Goal: Check status

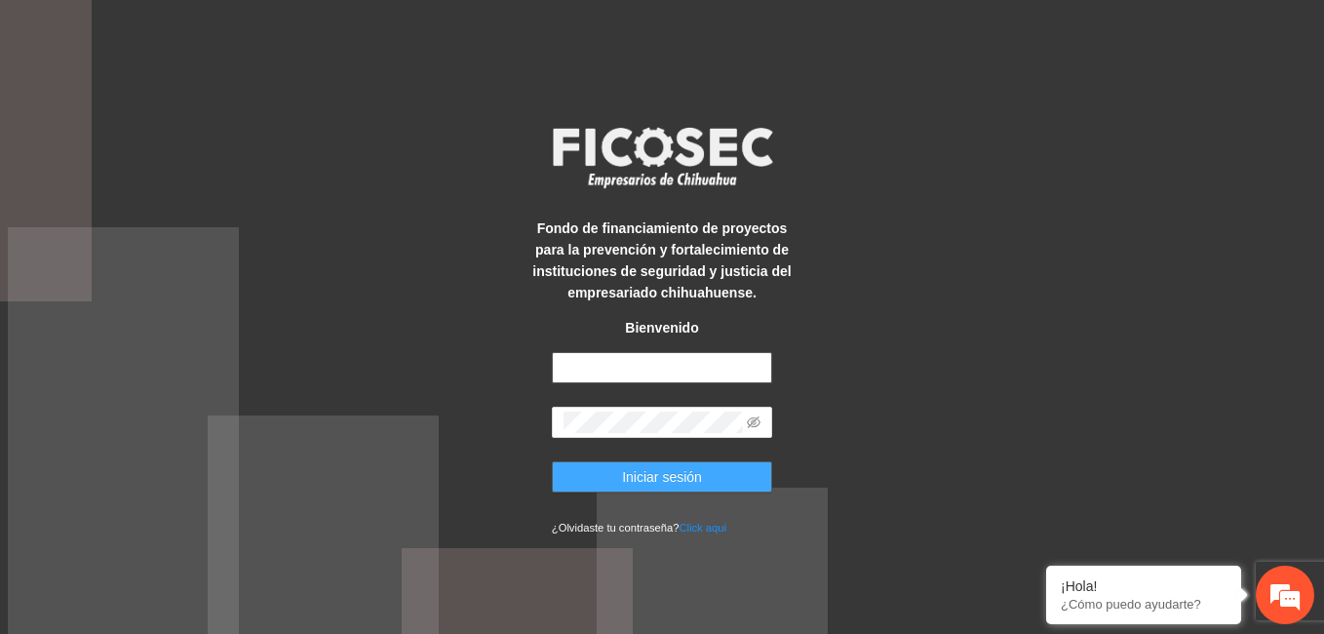
type input "**********"
click at [711, 474] on button "Iniciar sesión" at bounding box center [662, 476] width 220 height 31
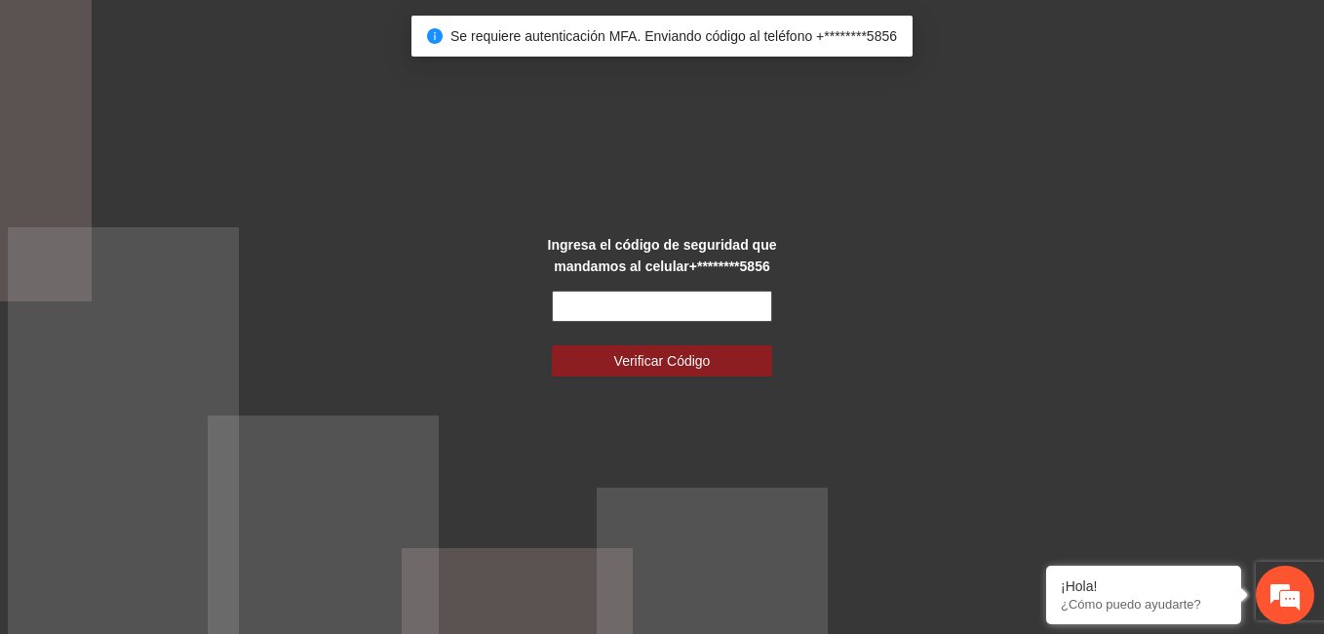
click at [686, 300] on input "text" at bounding box center [662, 306] width 220 height 31
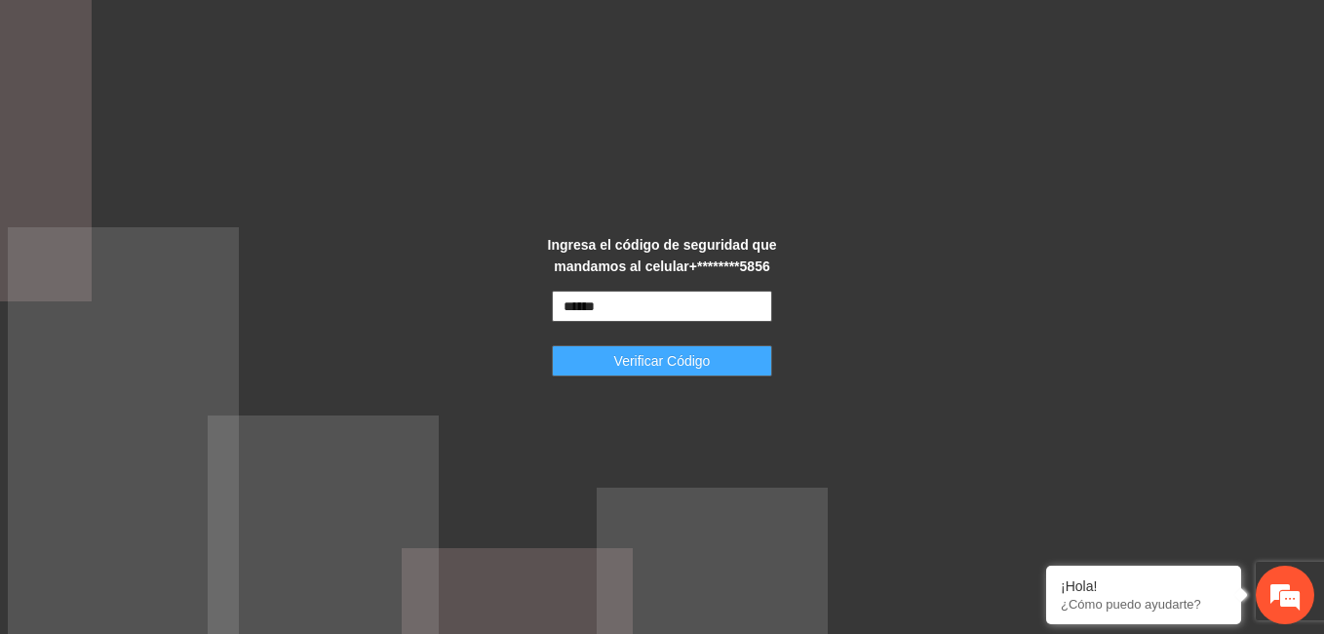
type input "******"
click at [679, 365] on span "Verificar Código" at bounding box center [662, 360] width 97 height 21
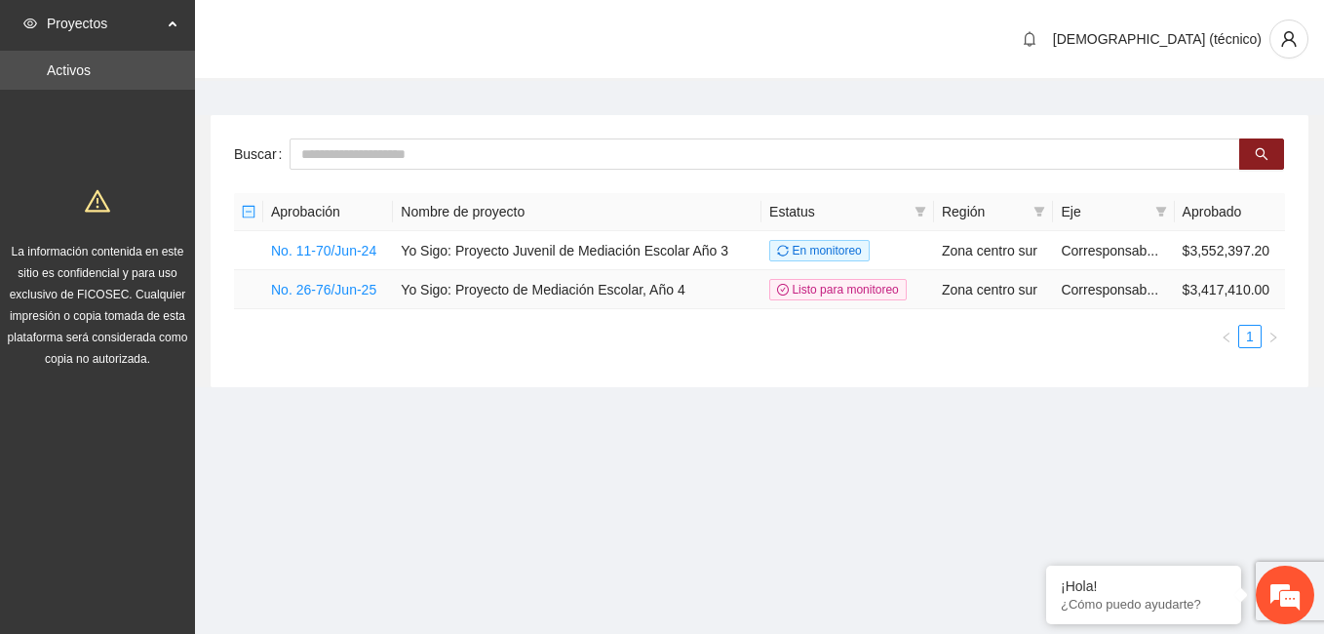
click at [718, 295] on td "Yo Sigo: Proyecto de Mediación Escolar, Año 4" at bounding box center [577, 289] width 369 height 39
click at [722, 283] on td "Yo Sigo: Proyecto de Mediación Escolar, Año 4" at bounding box center [577, 289] width 369 height 39
click at [740, 291] on td "Yo Sigo: Proyecto de Mediación Escolar, Año 4" at bounding box center [577, 289] width 369 height 39
click at [316, 291] on link "No. 26-76/Jun-25" at bounding box center [323, 290] width 105 height 16
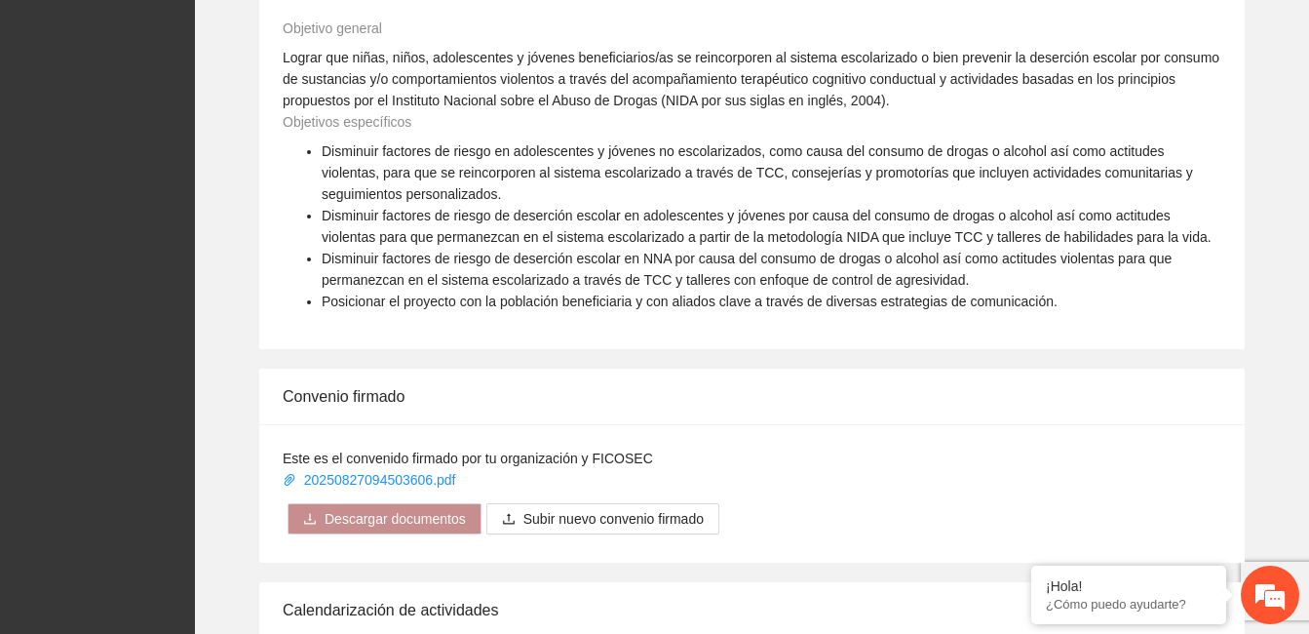
scroll to position [1482, 0]
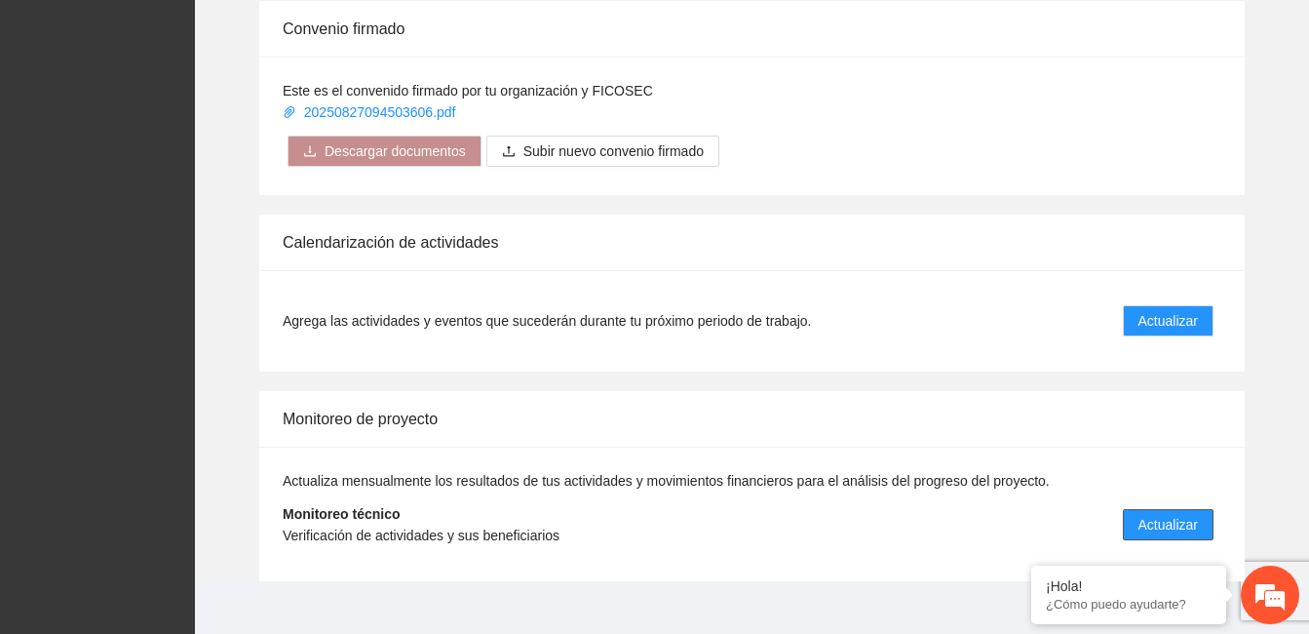
click at [1153, 514] on span "Actualizar" at bounding box center [1168, 524] width 59 height 21
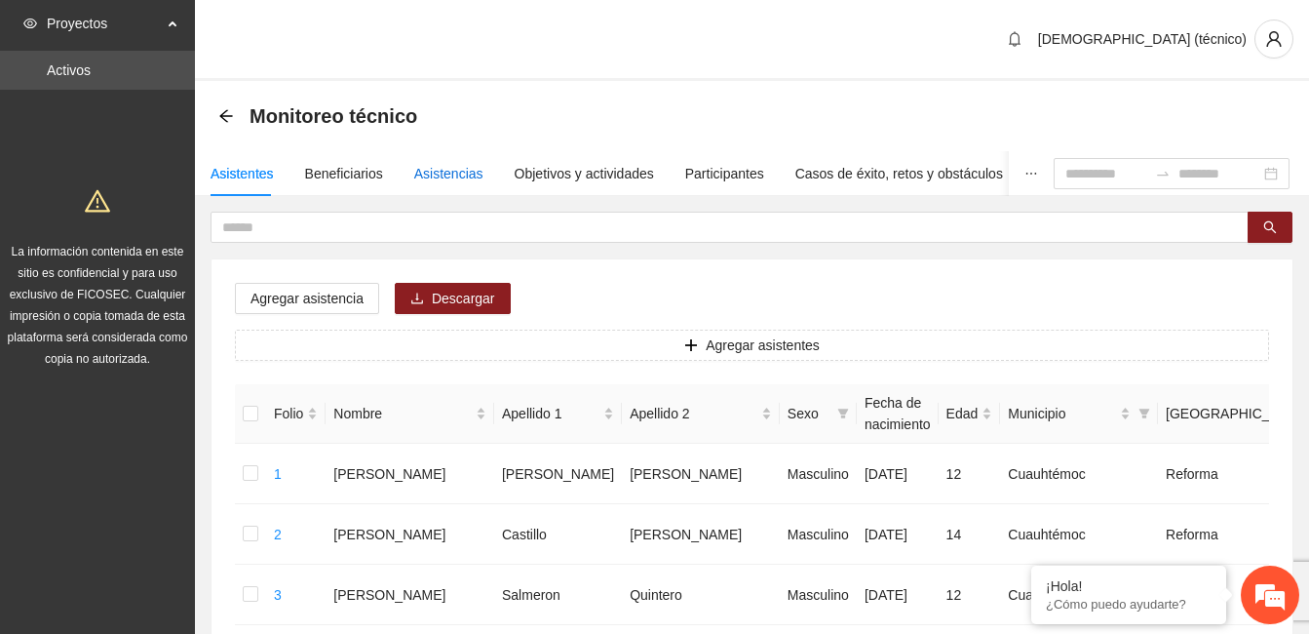
click at [446, 168] on div "Asistencias" at bounding box center [448, 173] width 69 height 21
